Goal: Download file/media

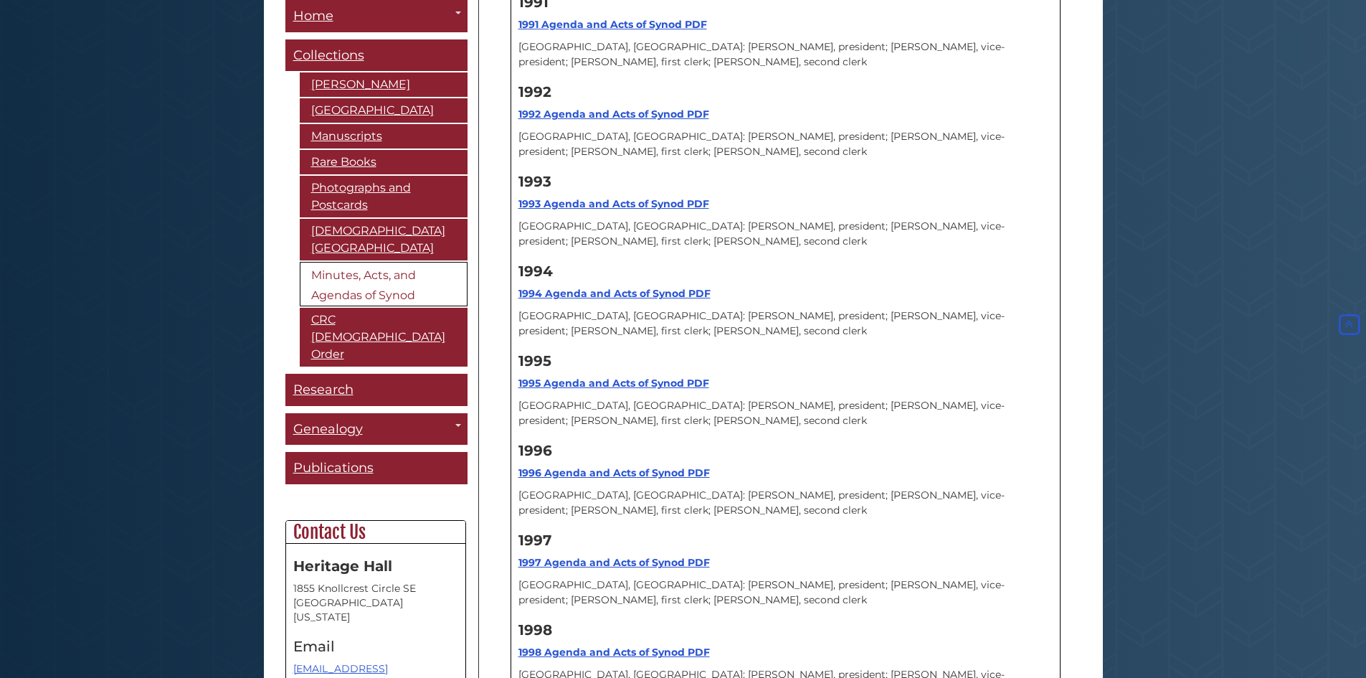
scroll to position [14192, 0]
click at [598, 434] on div "1996 1996 Agenda and Acts of Synod PDF Grand Rapids, MI: John G. Van Ryn, presi…" at bounding box center [785, 479] width 534 height 90
click at [597, 465] on strong "1996 Agenda and Acts of Synod PDF" at bounding box center [613, 471] width 191 height 13
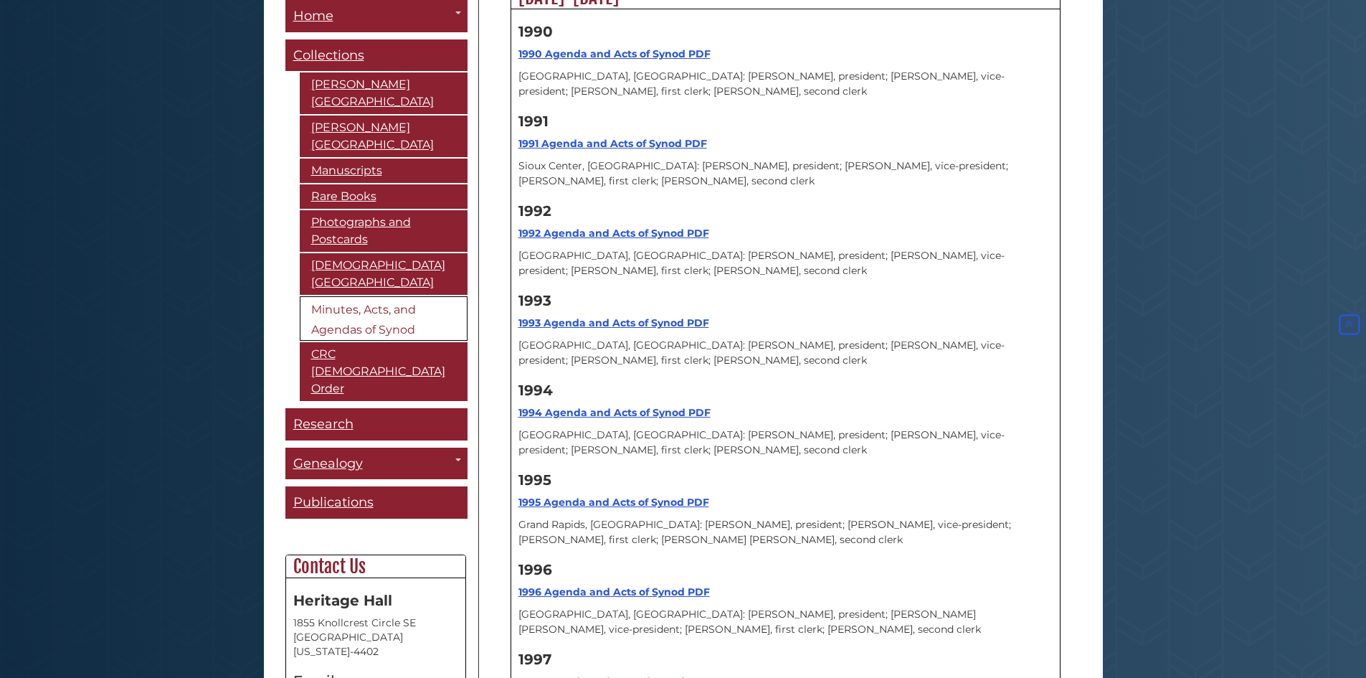
scroll to position [17134, 0]
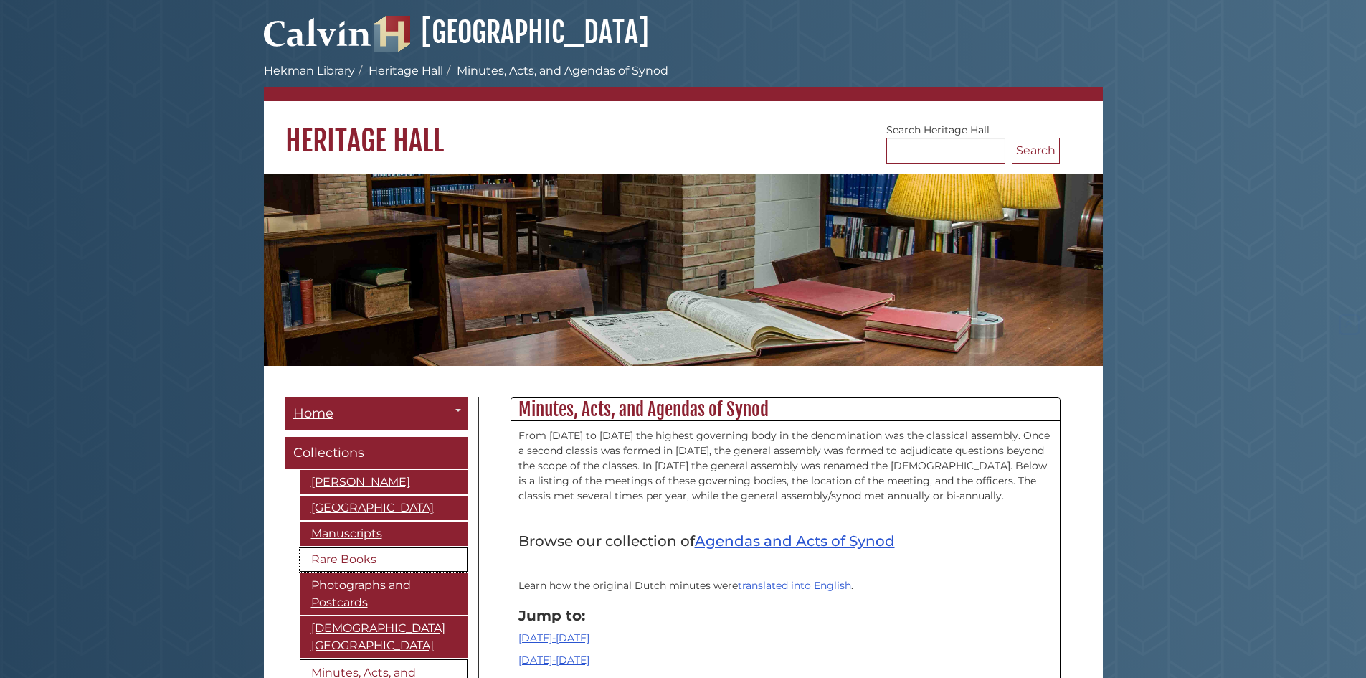
scroll to position [17134, 0]
